Goal: Transaction & Acquisition: Subscribe to service/newsletter

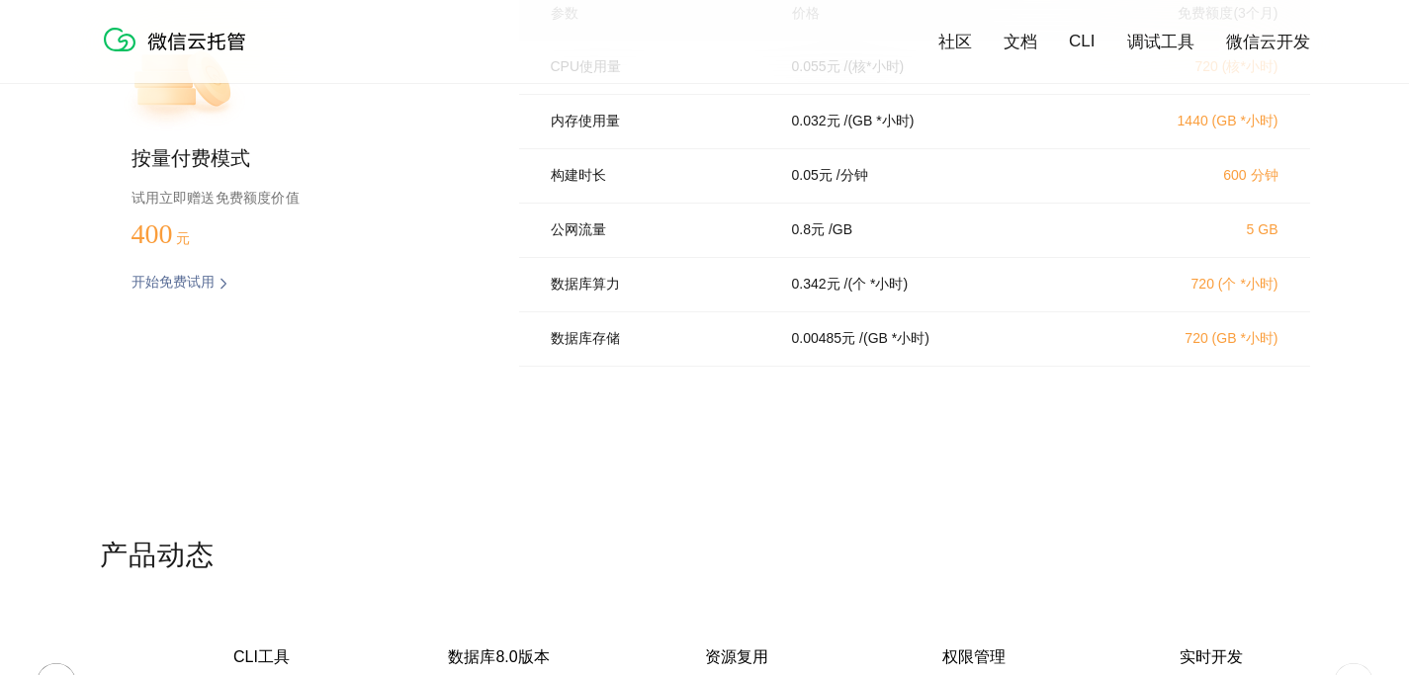
scroll to position [4069, 0]
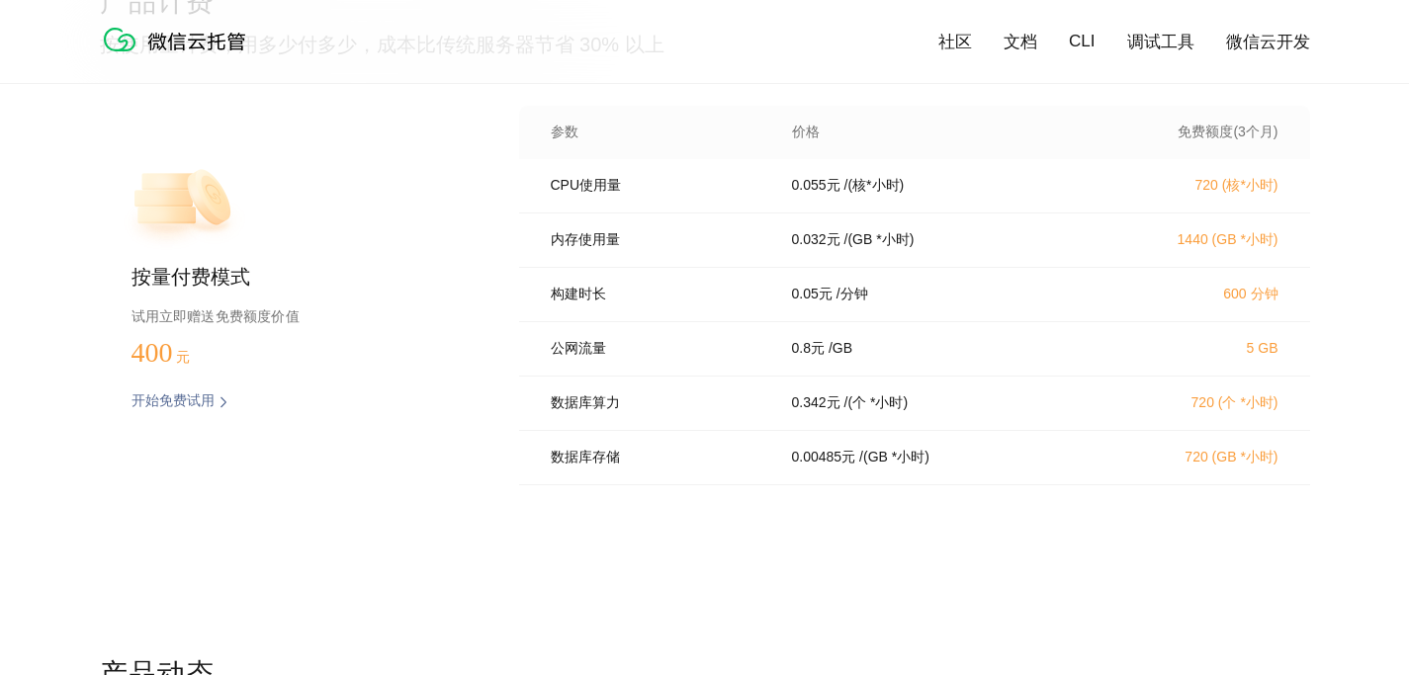
click at [598, 485] on div "数据库存储 0.00485 元 / (GB *小时) 720 (GB *小时)" at bounding box center [914, 458] width 791 height 54
click at [583, 358] on p "公网流量" at bounding box center [658, 349] width 214 height 18
click at [591, 303] on p "构建时长" at bounding box center [658, 295] width 214 height 18
click at [601, 258] on div "内存使用量 0.032 元 / (GB *小时) 1440 (GB *小时)" at bounding box center [914, 241] width 791 height 54
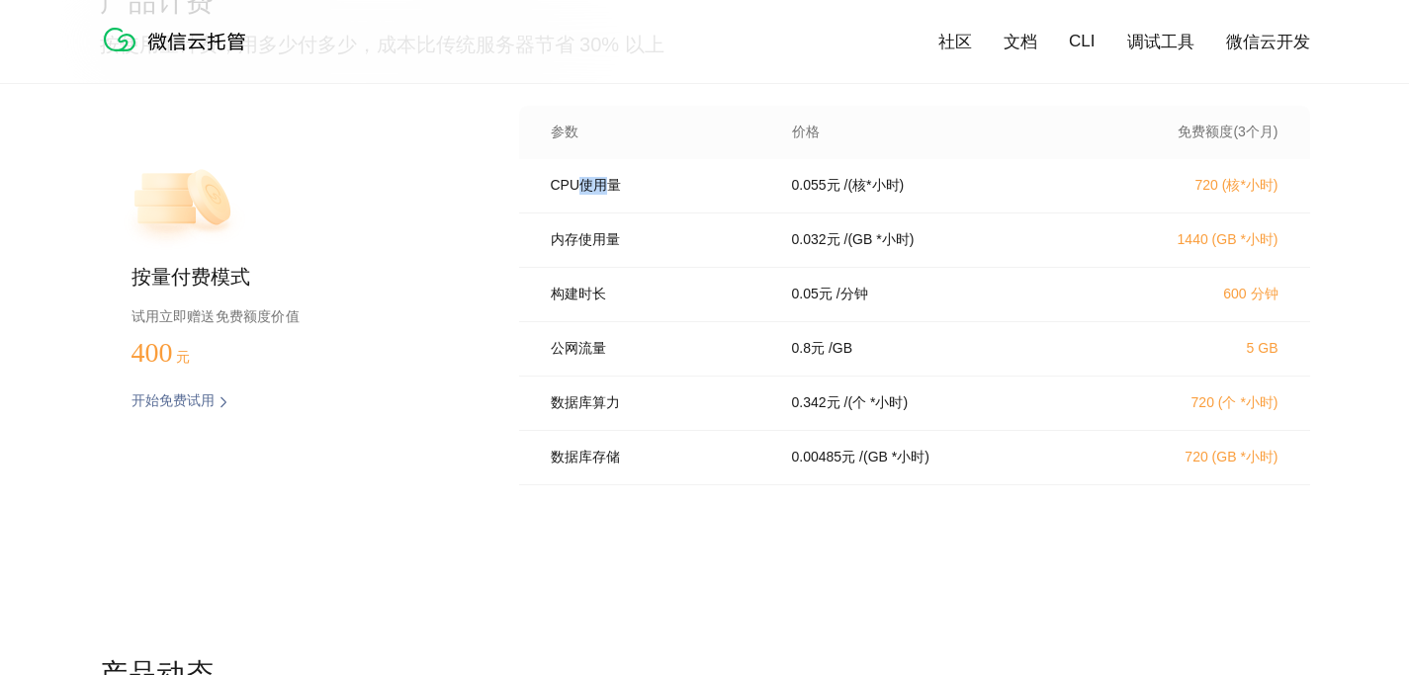
drag, startPoint x: 579, startPoint y: 188, endPoint x: 608, endPoint y: 194, distance: 29.3
click at [608, 194] on p "CPU使用量" at bounding box center [658, 186] width 214 height 18
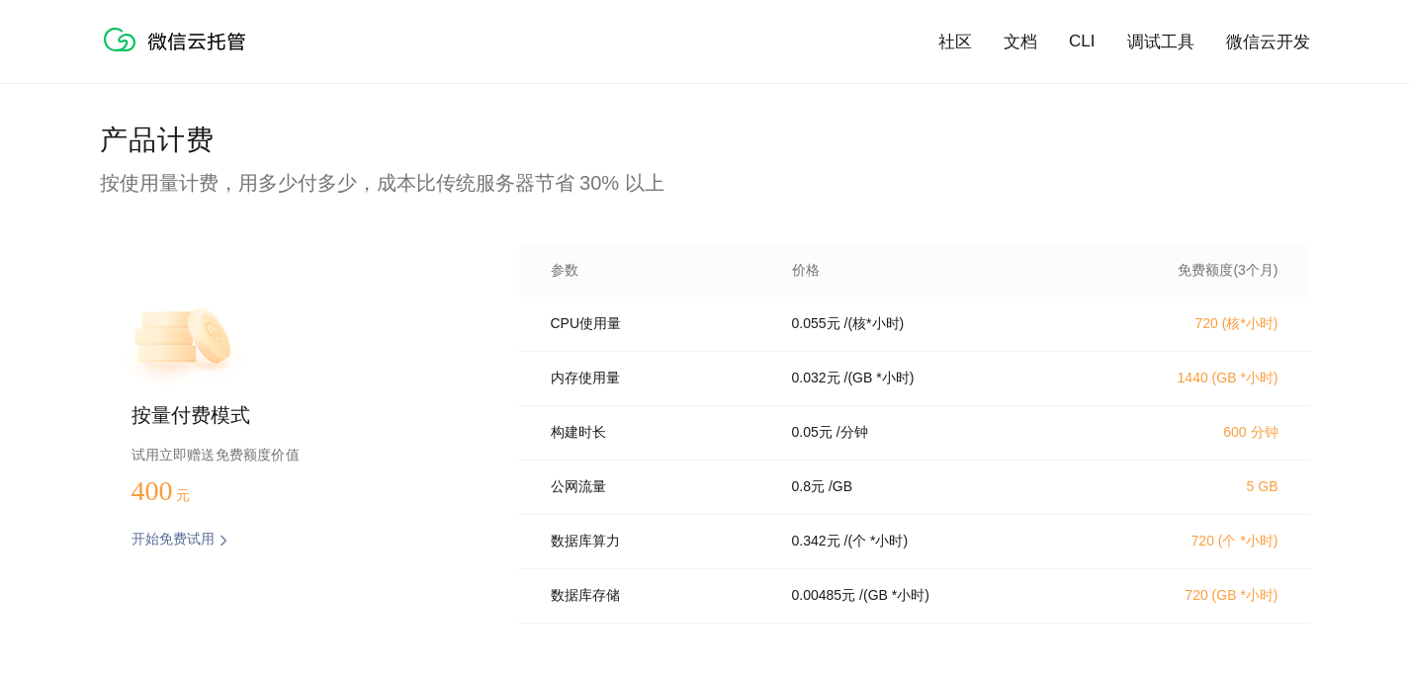
scroll to position [3951, 0]
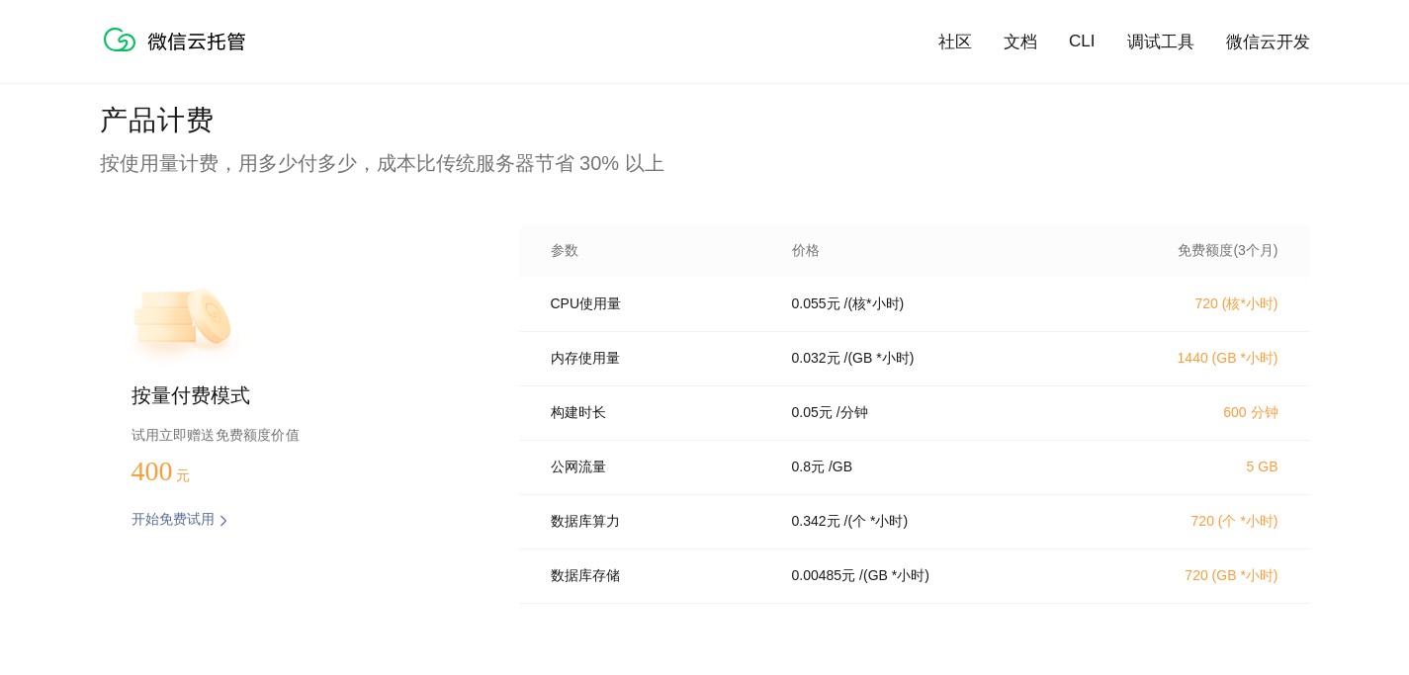
click at [825, 310] on p "0.055 元" at bounding box center [816, 305] width 48 height 18
click at [817, 321] on div "CPU使用量 0.055 元 / (核*小时) 720 (核*小时)" at bounding box center [914, 305] width 791 height 54
click at [805, 313] on p "0.055 元" at bounding box center [816, 305] width 48 height 18
click at [816, 313] on p "0.055 元" at bounding box center [816, 305] width 48 height 18
click at [814, 318] on div "CPU使用量 0.055 元 / (核*小时) 720 (核*小时)" at bounding box center [914, 305] width 791 height 54
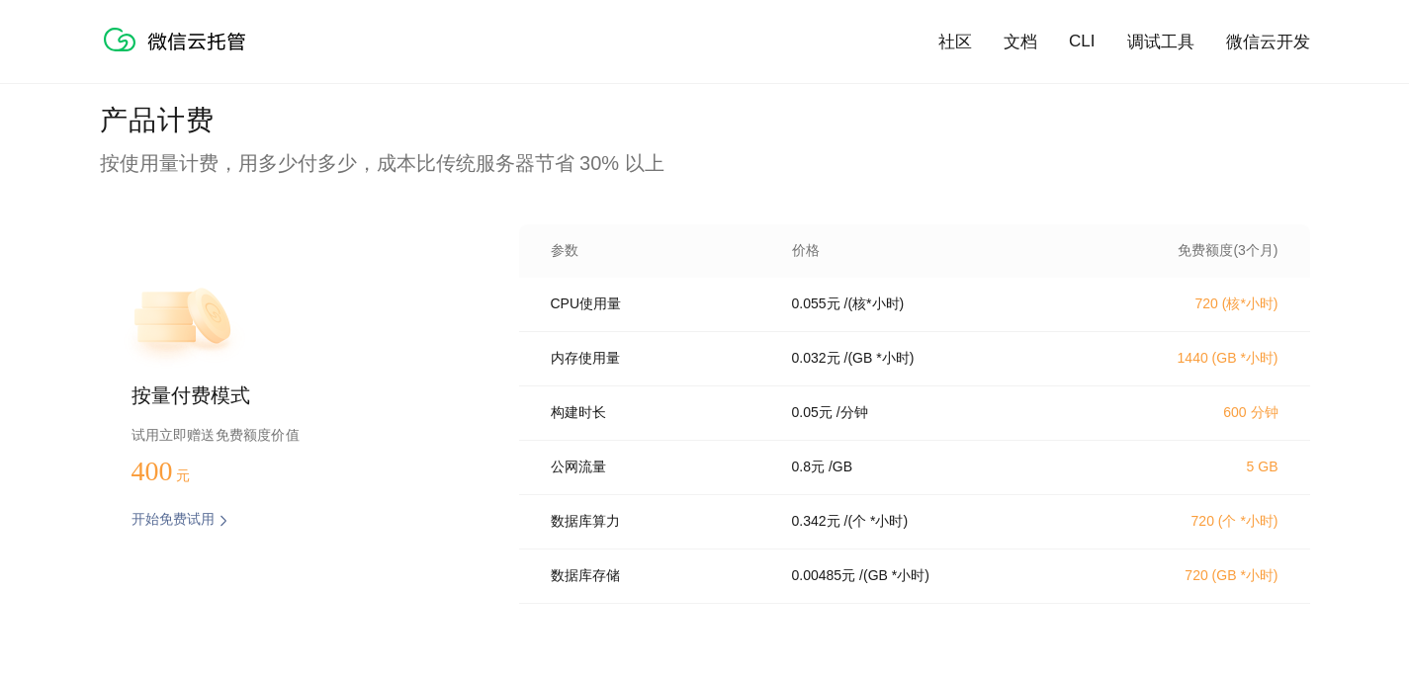
click at [811, 322] on div "CPU使用量 0.055 元 / (核*小时) 720 (核*小时)" at bounding box center [914, 305] width 791 height 54
click at [762, 358] on p "内存使用量" at bounding box center [658, 359] width 214 height 18
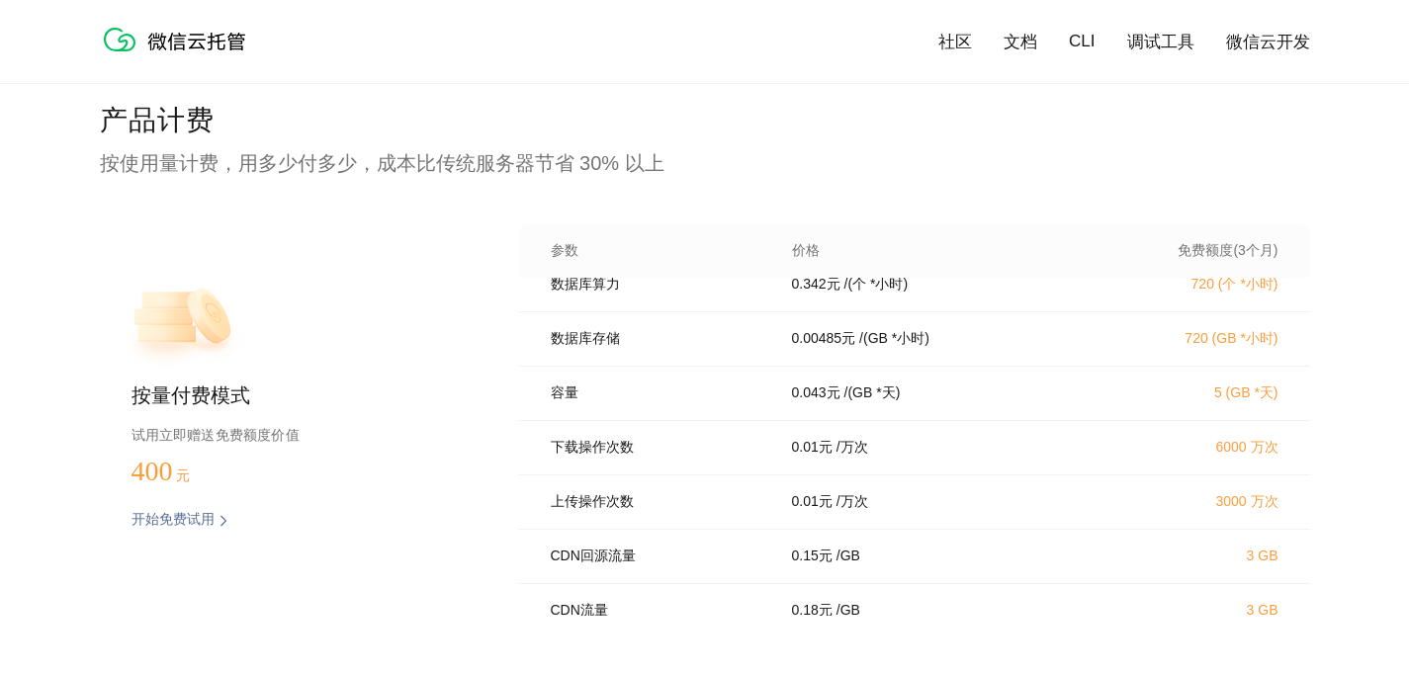
scroll to position [0, 0]
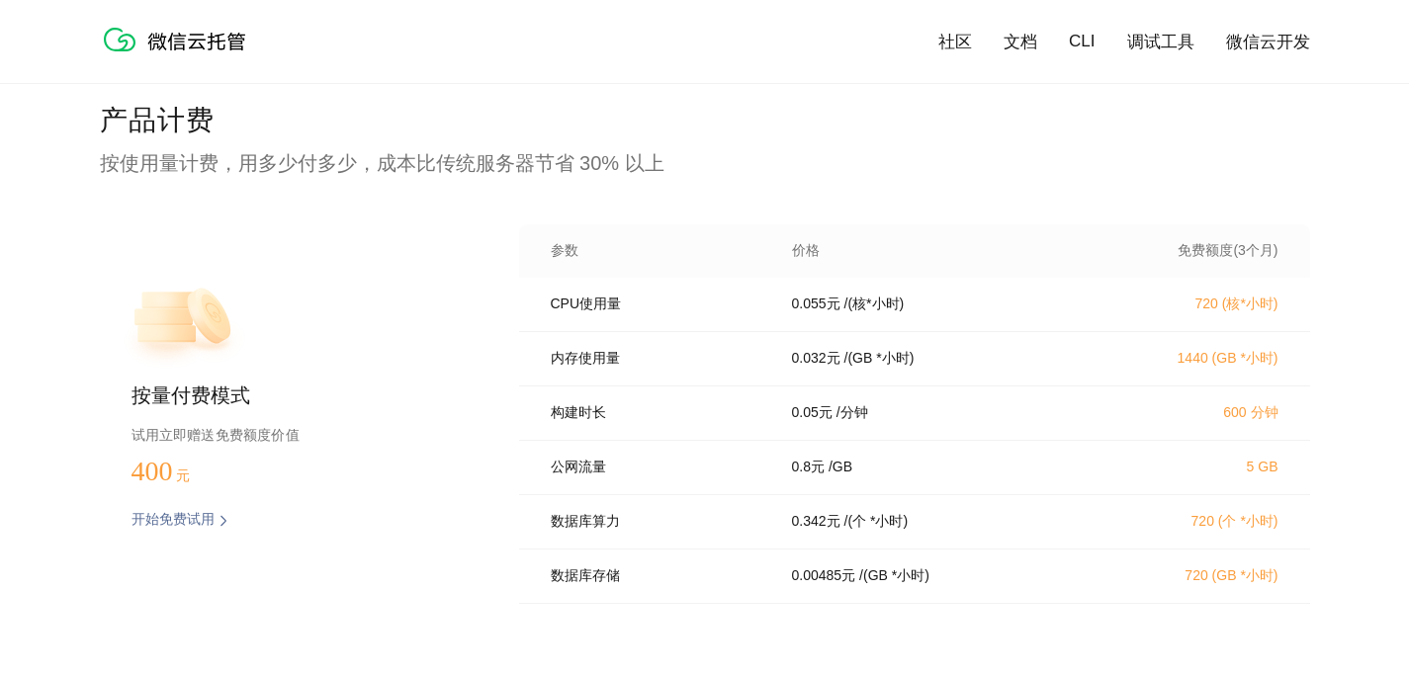
click at [184, 517] on p "开始免费试用" at bounding box center [172, 521] width 83 height 20
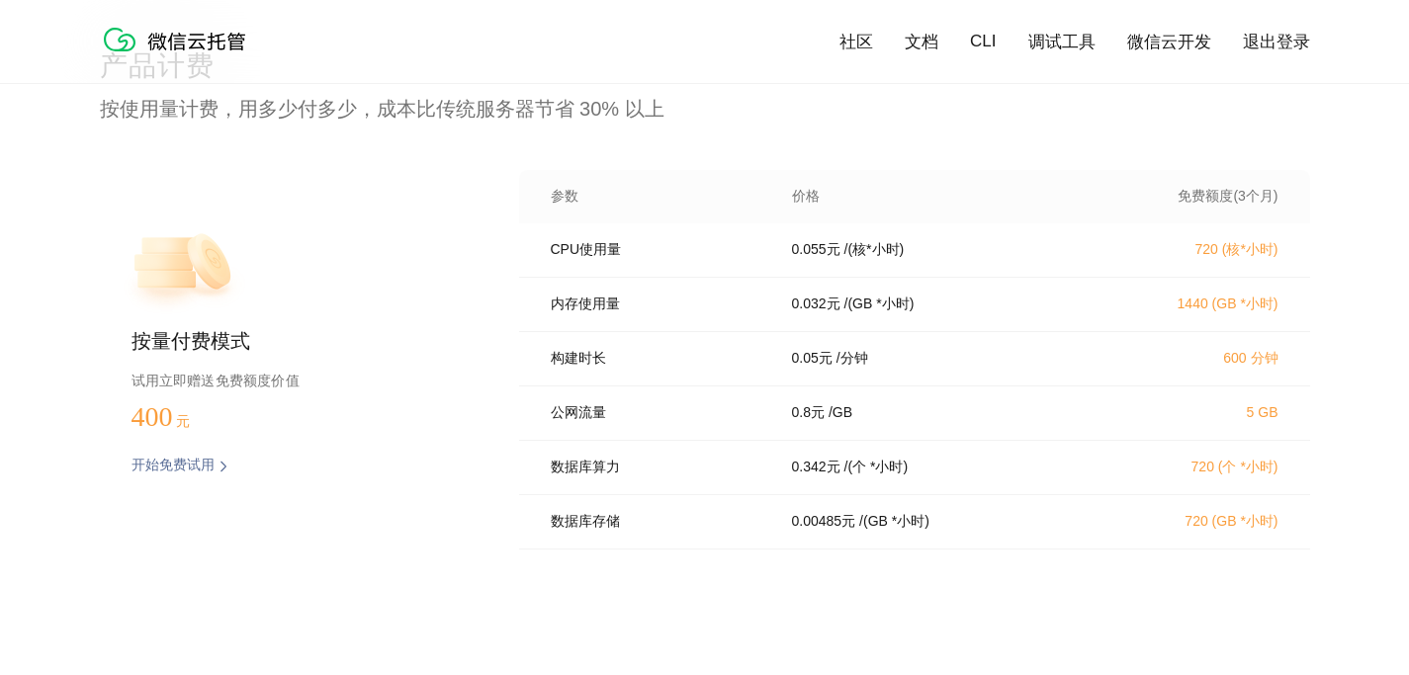
scroll to position [4017, 0]
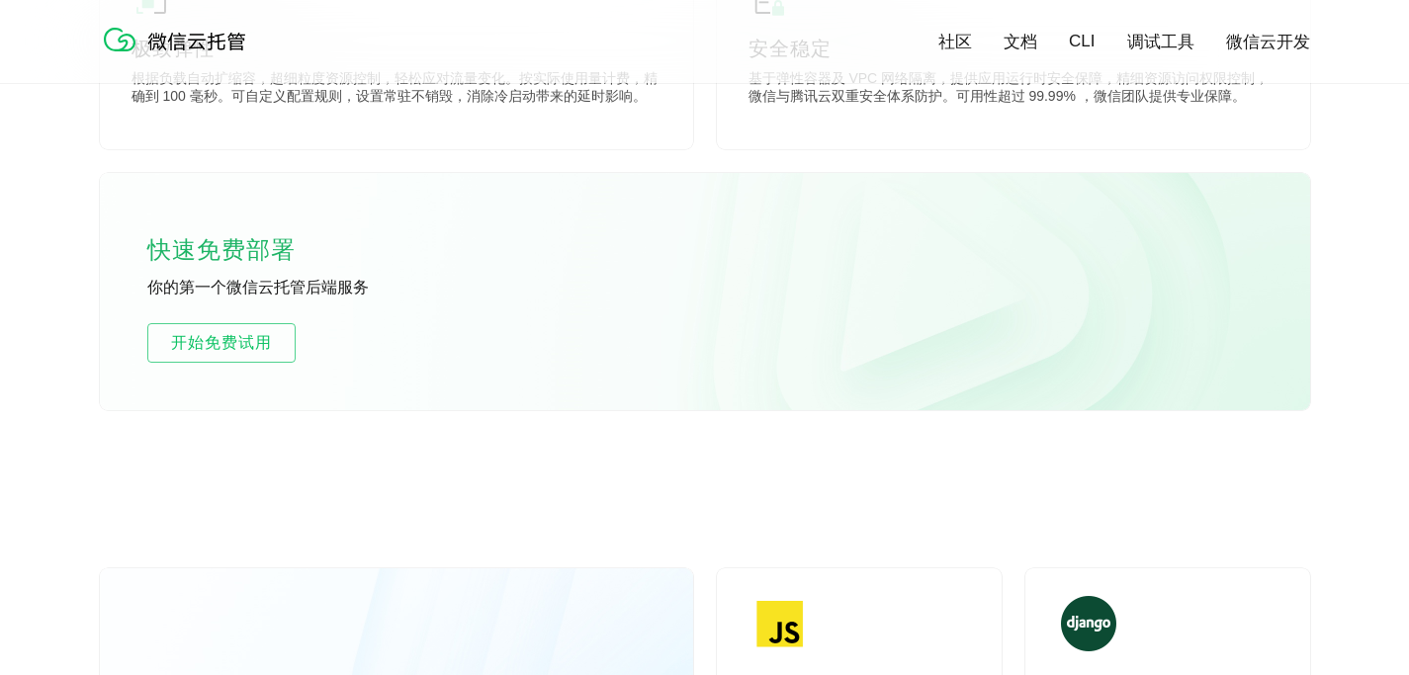
scroll to position [1186, 0]
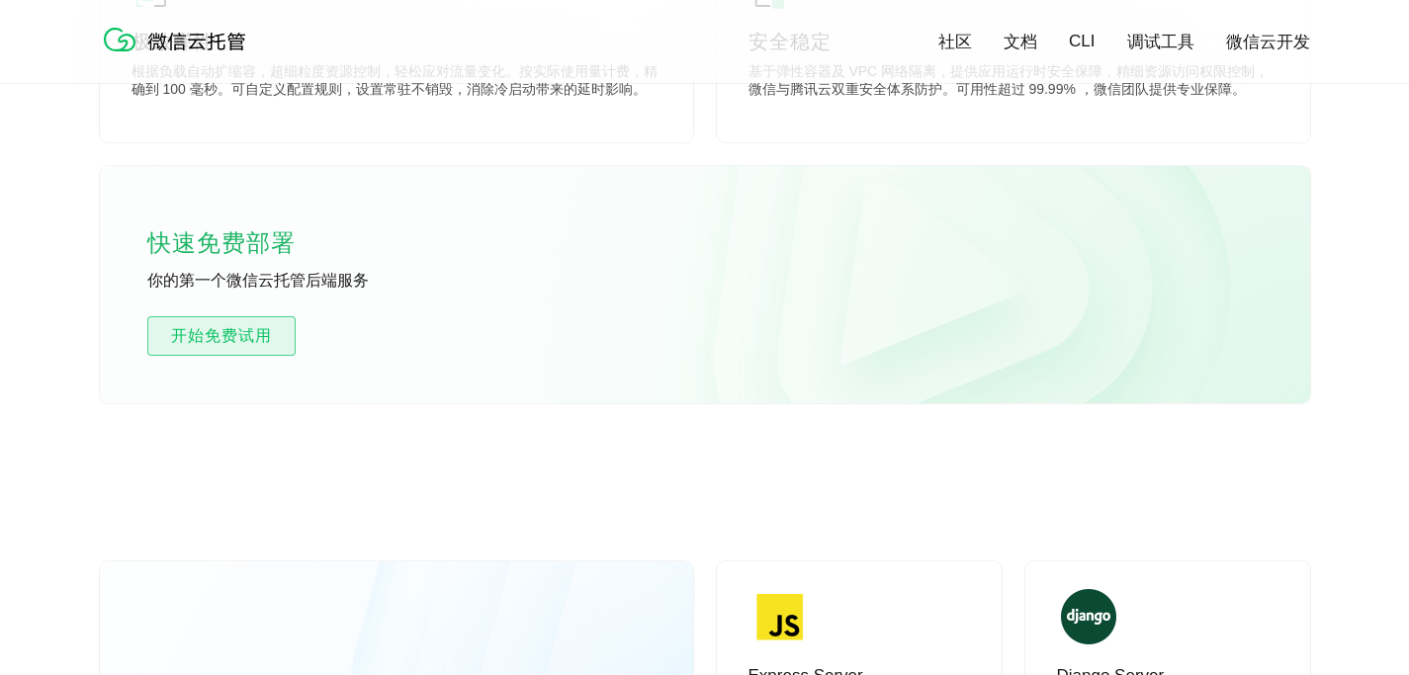
click at [270, 334] on span "开始免费试用" at bounding box center [221, 336] width 146 height 24
